Goal: Find specific page/section

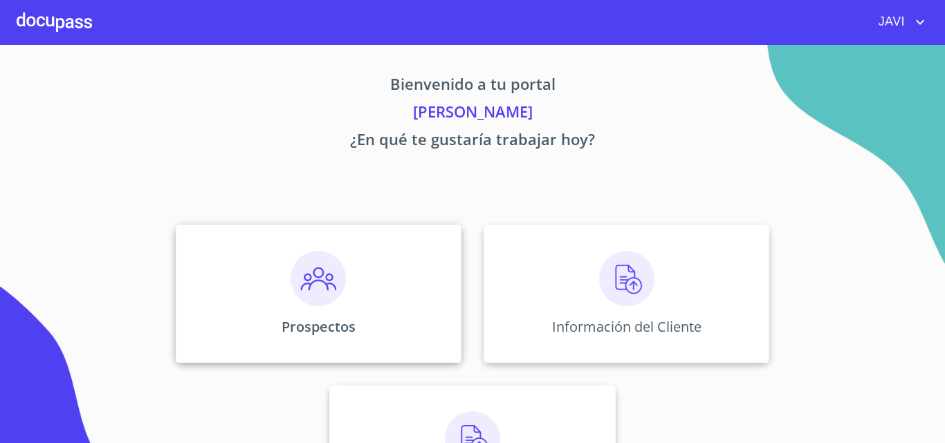
click at [318, 283] on img at bounding box center [317, 278] width 55 height 55
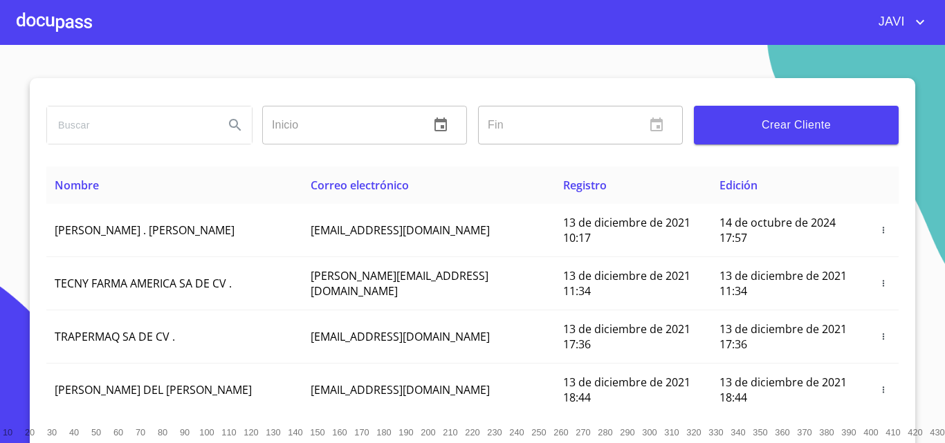
click at [159, 131] on input "search" at bounding box center [130, 124] width 166 height 37
type input "soluciones modulares"
click at [231, 122] on icon "Search" at bounding box center [235, 125] width 17 height 17
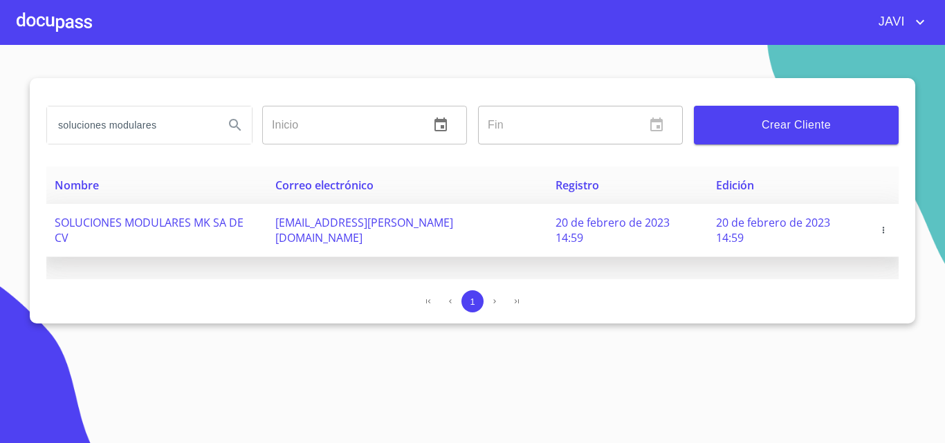
click at [882, 225] on icon "button" at bounding box center [883, 230] width 10 height 10
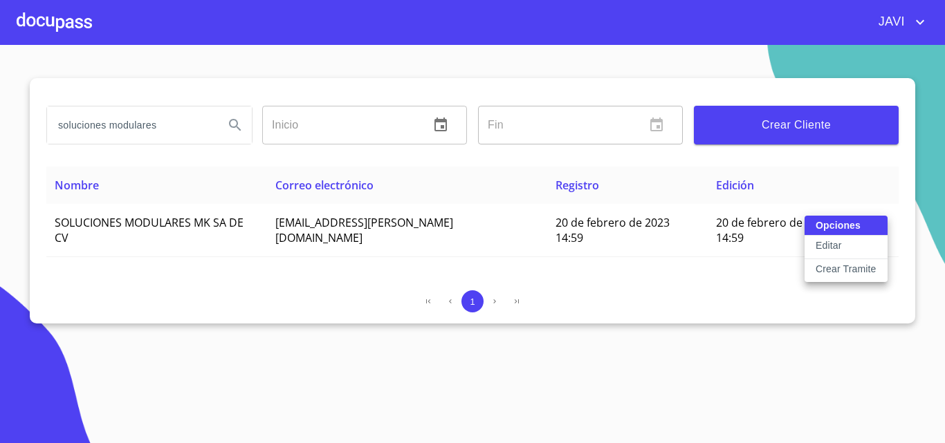
click at [59, 23] on div at bounding box center [472, 221] width 945 height 443
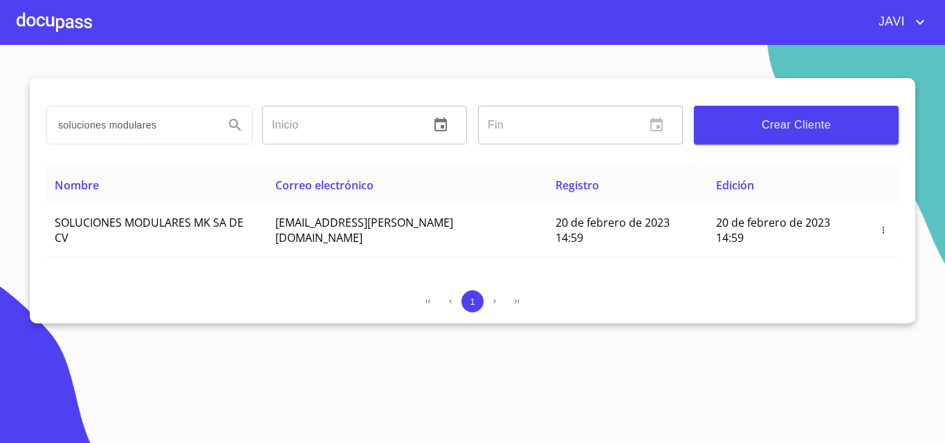
click at [63, 24] on div at bounding box center [54, 22] width 75 height 44
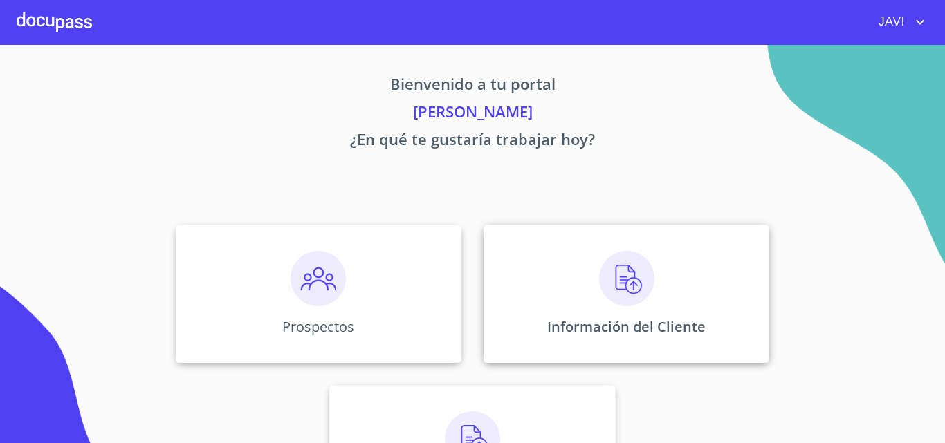
click at [624, 279] on img at bounding box center [626, 278] width 55 height 55
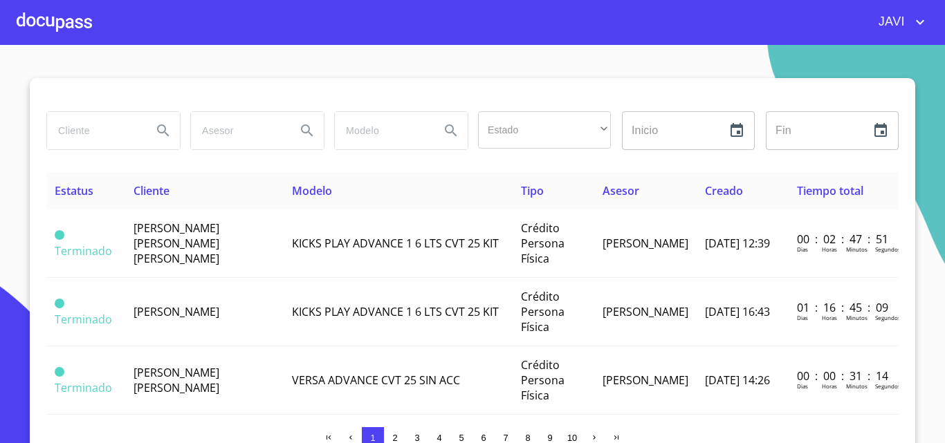
click at [98, 137] on input "search" at bounding box center [94, 130] width 94 height 37
type input "soluciones modulares mk"
click at [156, 129] on icon "Search" at bounding box center [163, 130] width 17 height 17
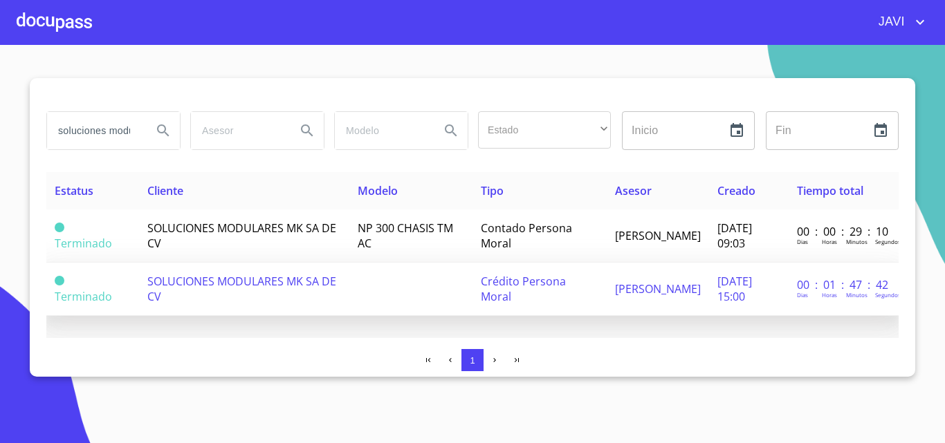
click at [276, 283] on span "SOLUCIONES MODULARES MK SA DE CV" at bounding box center [241, 289] width 189 height 30
